Goal: Information Seeking & Learning: Stay updated

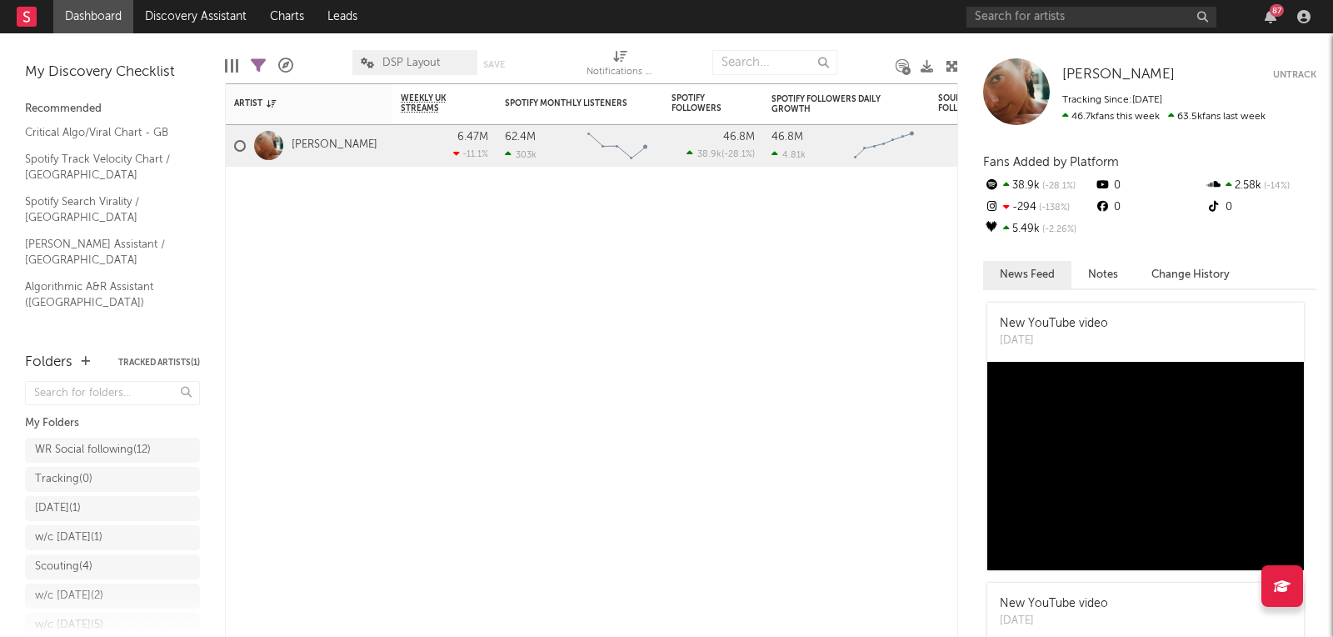
scroll to position [79, 0]
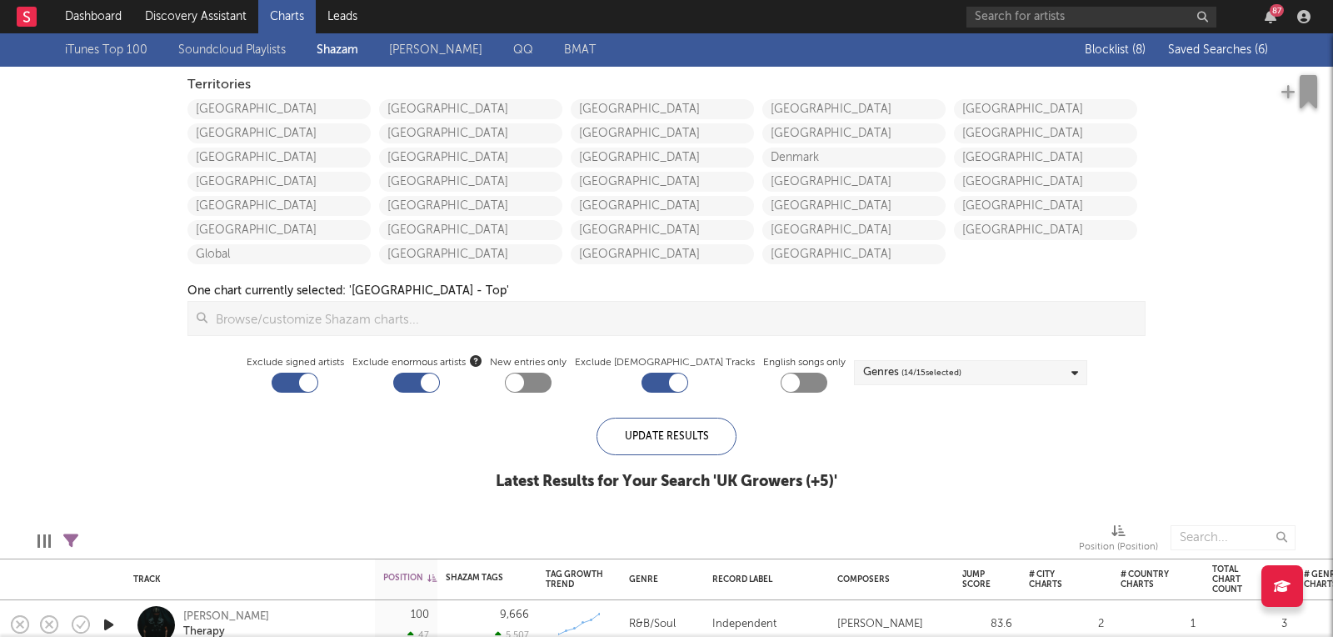
click at [1203, 51] on span "Saved Searches ( 6 )" at bounding box center [1218, 50] width 100 height 12
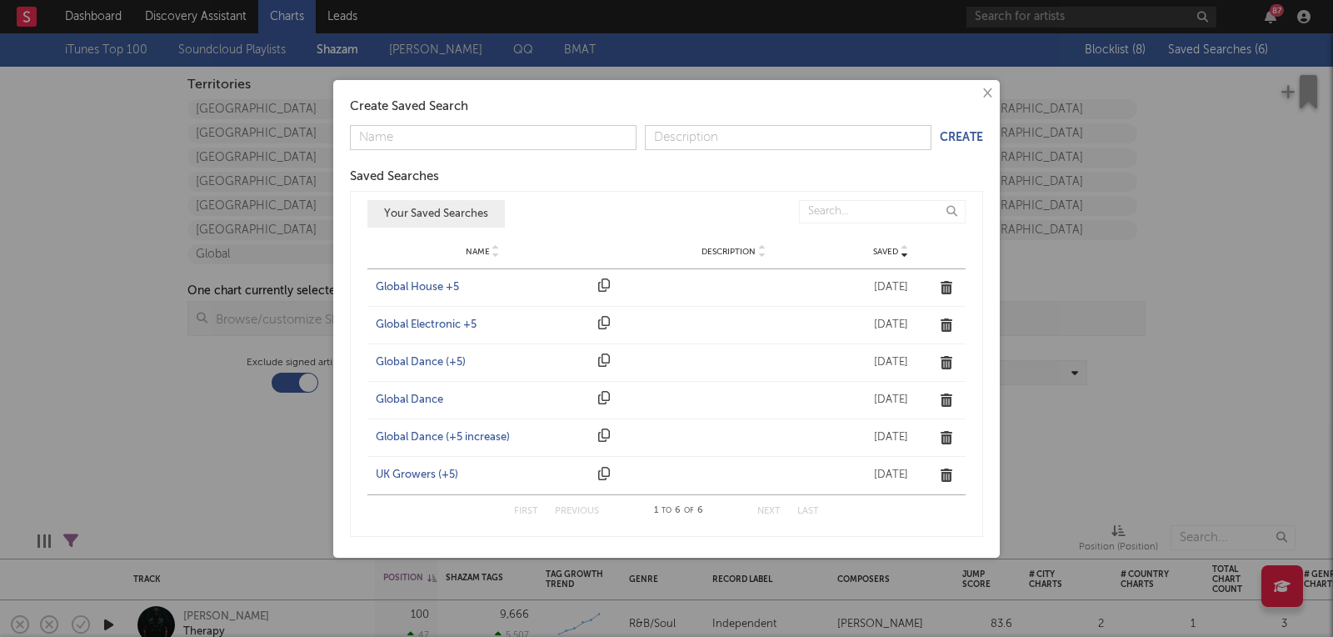
click at [442, 359] on div "Global Dance (+5)" at bounding box center [483, 362] width 214 height 17
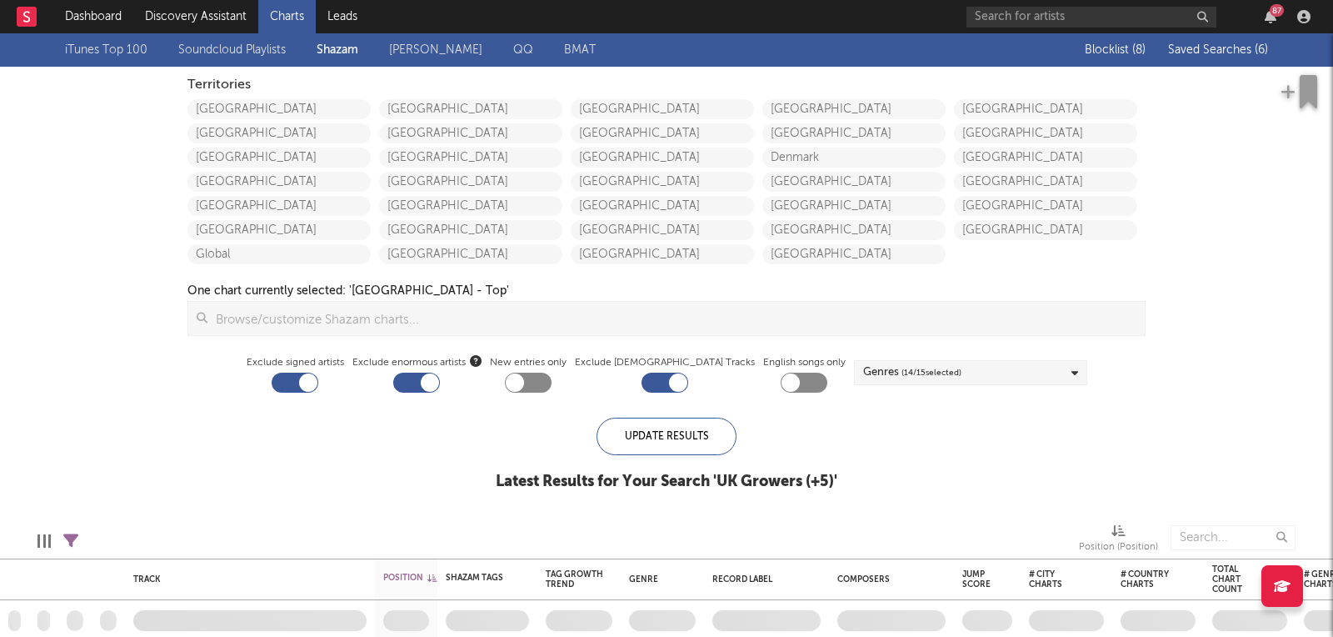
checkbox input "true"
